Goal: Go to known website: Go to known website

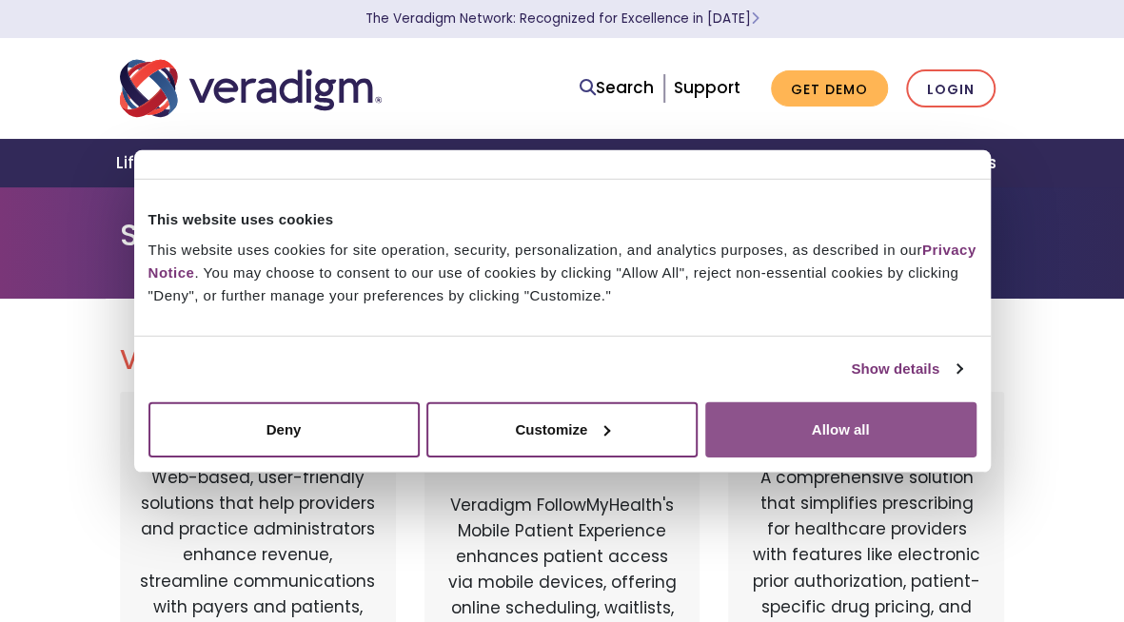
click at [818, 430] on button "Allow all" at bounding box center [840, 428] width 271 height 55
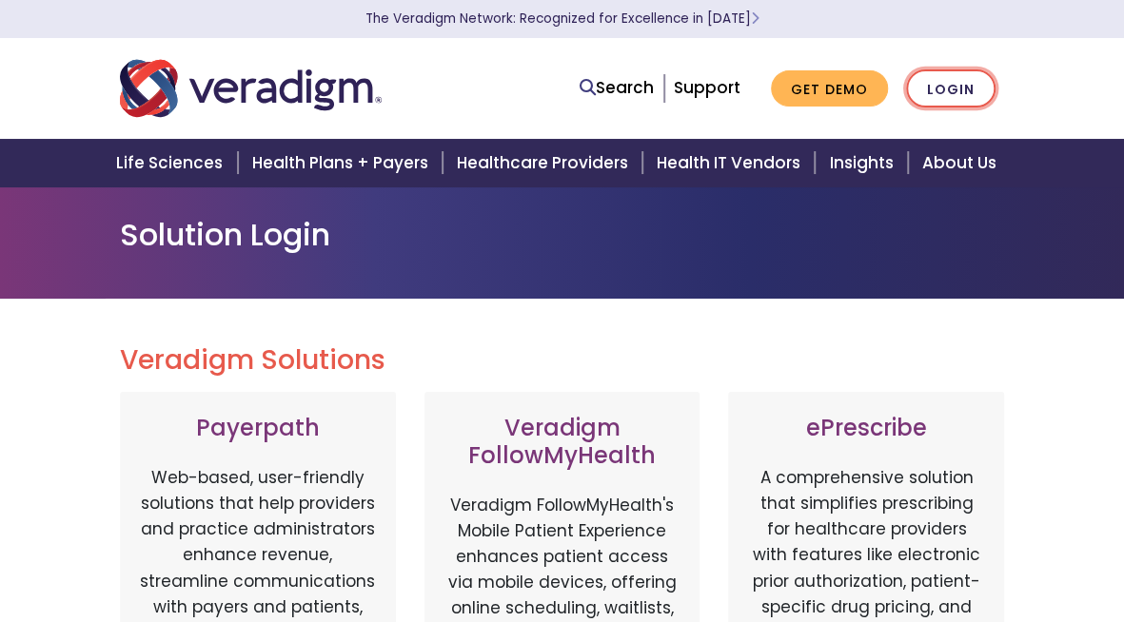
click at [945, 85] on link "Login" at bounding box center [950, 88] width 89 height 39
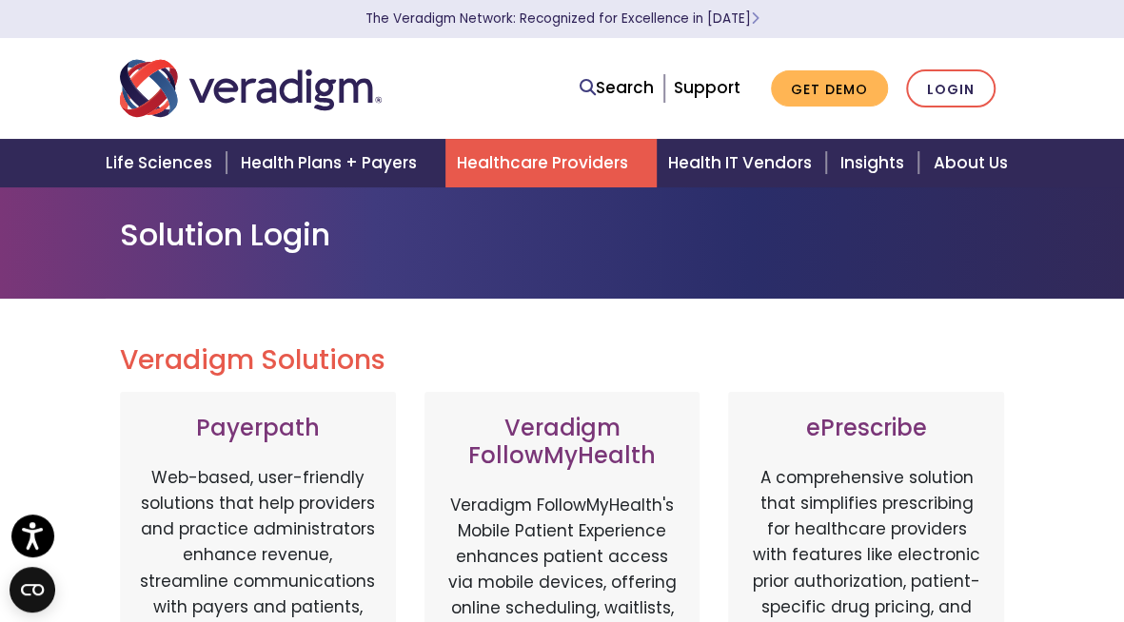
click at [535, 176] on link "Healthcare Providers" at bounding box center [550, 163] width 211 height 49
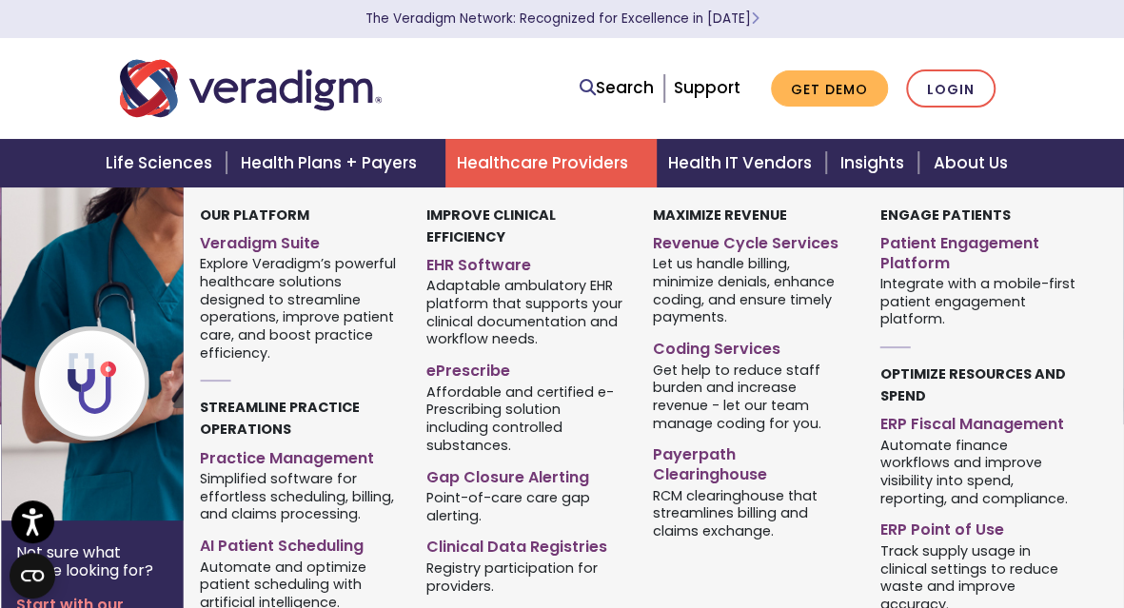
click at [527, 162] on link "Healthcare Providers" at bounding box center [550, 163] width 211 height 49
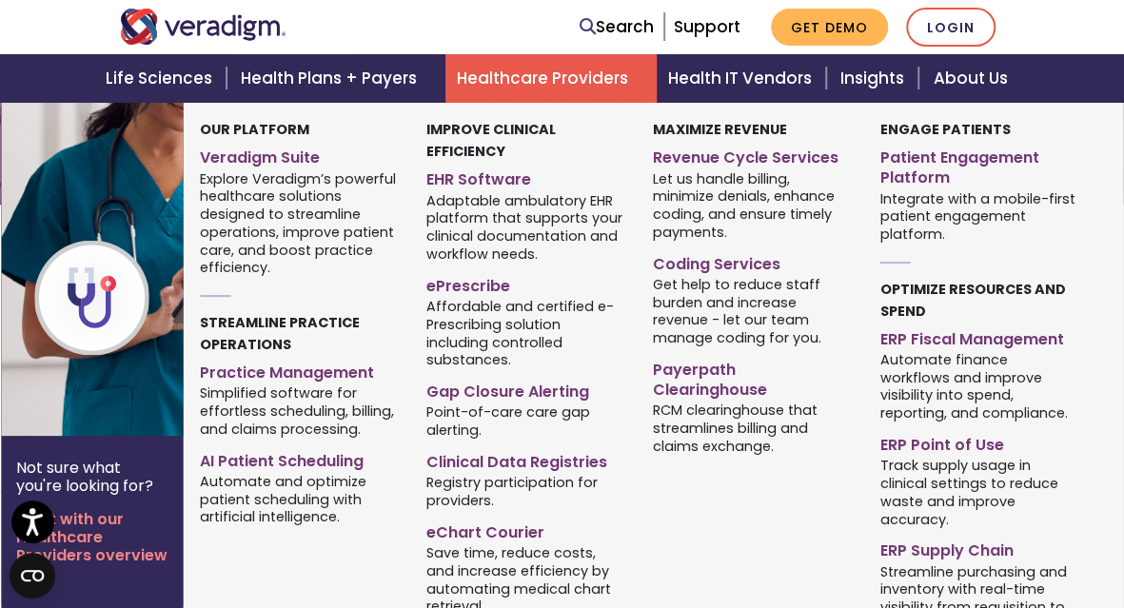
scroll to position [190, 0]
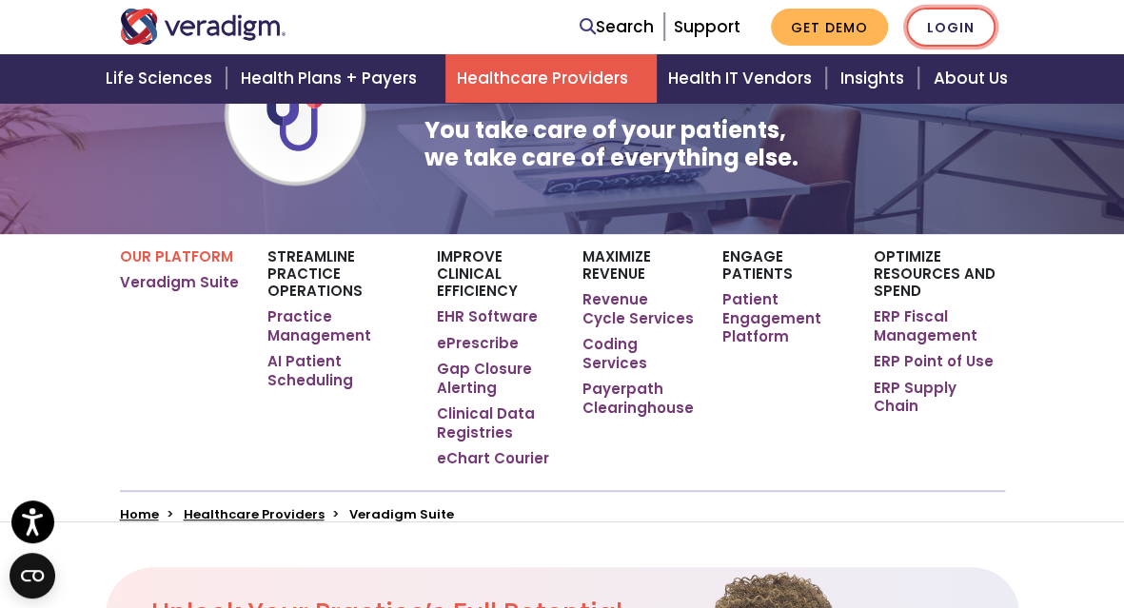
click at [934, 29] on link "Login" at bounding box center [950, 27] width 89 height 39
